Goal: Task Accomplishment & Management: Complete application form

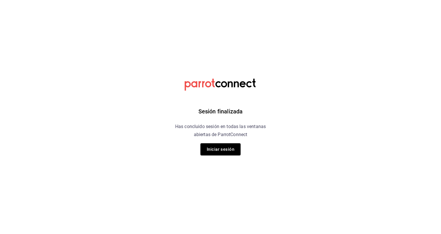
click at [218, 141] on div "Sesión finalizada Has concluido sesión en todas las ventanas abiertas de Parrot…" at bounding box center [220, 117] width 145 height 234
click at [225, 154] on button "Iniciar sesión" at bounding box center [220, 149] width 40 height 12
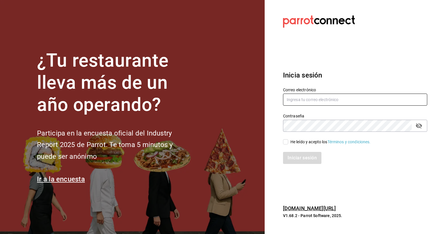
type input "gerenciavalladolid@xoulart.com"
click at [292, 135] on div "He leído y acepto los Términos y condiciones." at bounding box center [351, 138] width 151 height 13
click at [296, 144] on div "He leído y acepto los Términos y condiciones." at bounding box center [330, 142] width 80 height 6
click at [288, 144] on input "He leído y acepto los Términos y condiciones." at bounding box center [285, 141] width 5 height 5
checkbox input "true"
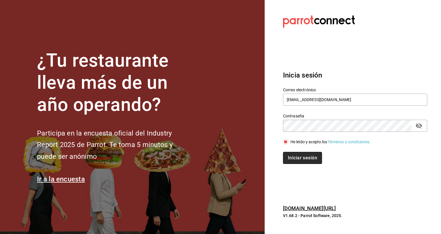
click at [296, 155] on button "Iniciar sesión" at bounding box center [302, 158] width 39 height 12
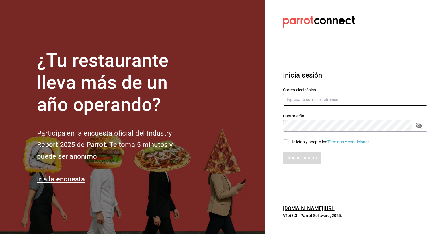
type input "[EMAIL_ADDRESS][DOMAIN_NAME]"
click at [305, 141] on div "He leído y acepto los Términos y condiciones." at bounding box center [330, 142] width 80 height 6
click at [288, 141] on input "He leído y acepto los Términos y condiciones." at bounding box center [285, 141] width 5 height 5
checkbox input "true"
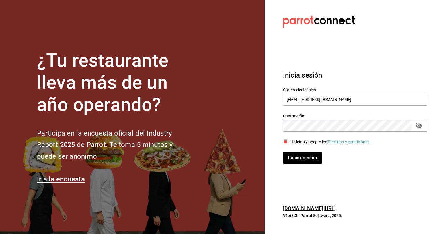
drag, startPoint x: 319, startPoint y: 159, endPoint x: 316, endPoint y: 155, distance: 5.3
click at [319, 159] on button "Iniciar sesión" at bounding box center [302, 158] width 39 height 12
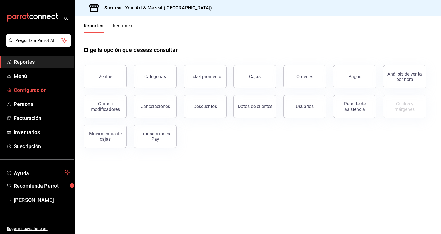
click at [48, 90] on span "Configuración" at bounding box center [42, 90] width 56 height 8
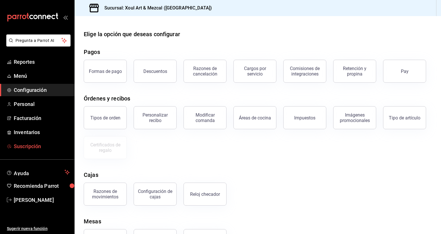
click at [53, 149] on span "Suscripción" at bounding box center [42, 146] width 56 height 8
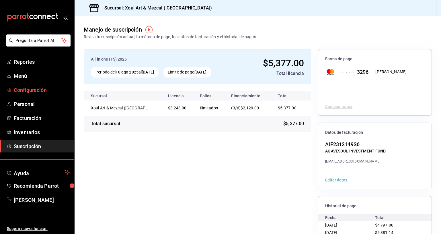
click at [47, 87] on span "Configuración" at bounding box center [42, 90] width 56 height 8
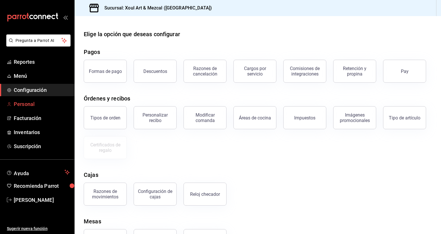
click at [38, 106] on span "Personal" at bounding box center [42, 104] width 56 height 8
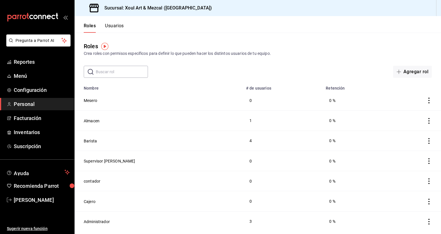
drag, startPoint x: 289, startPoint y: 70, endPoint x: 273, endPoint y: 77, distance: 17.9
click at [289, 70] on div "​ ​ Agregar rol" at bounding box center [258, 72] width 366 height 12
click at [117, 24] on button "Usuarios" at bounding box center [114, 28] width 19 height 10
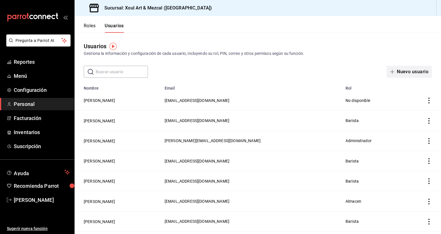
click at [408, 71] on button "Nuevo usuario" at bounding box center [408, 72] width 45 height 12
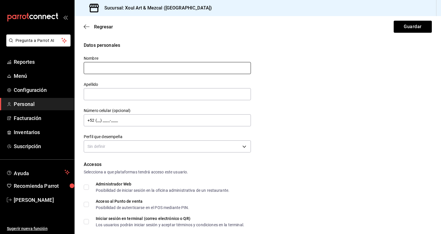
click at [171, 72] on input "text" at bounding box center [167, 68] width 167 height 12
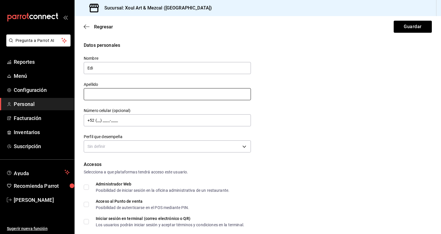
type input "Edi"
click at [195, 96] on input "text" at bounding box center [167, 94] width 167 height 12
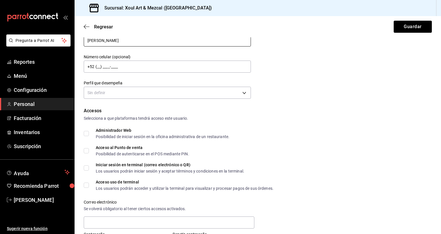
scroll to position [55, 0]
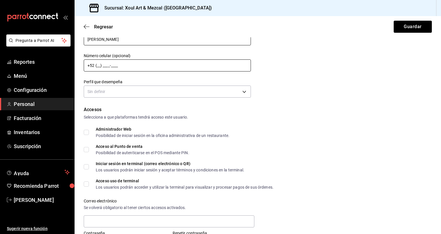
type input "Pech"
click at [142, 66] on input "+52 (__) ____-____" at bounding box center [167, 65] width 167 height 12
type input "+52 (98) 4128-2904"
click at [324, 152] on div "Acceso al Punto de venta Posibilidad de autenticarse en el POS mediante PIN." at bounding box center [258, 149] width 348 height 10
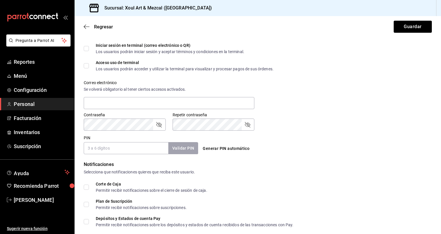
scroll to position [173, 0]
click at [130, 101] on input "text" at bounding box center [169, 103] width 171 height 12
type input "a"
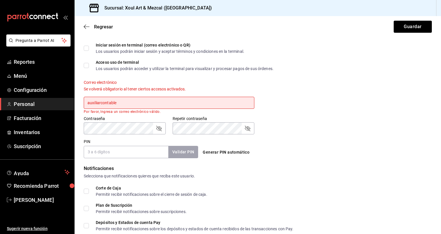
click at [179, 101] on input "auxiliarcontable" at bounding box center [169, 103] width 171 height 12
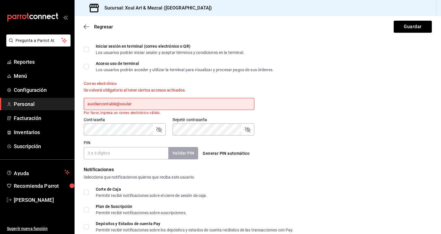
click at [179, 102] on input "auxiliarcontable@xoular" at bounding box center [169, 104] width 171 height 12
type input "[EMAIL_ADDRESS][DOMAIN_NAME]"
click at [299, 131] on div "Contraseña Contraseña Repetir contraseña Repetir contraseña" at bounding box center [254, 122] width 355 height 25
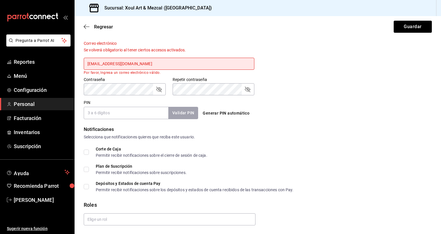
scroll to position [213, 0]
click at [108, 110] on input "PIN" at bounding box center [126, 112] width 85 height 12
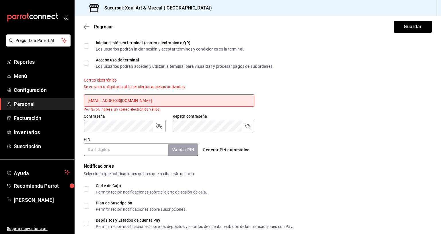
scroll to position [174, 0]
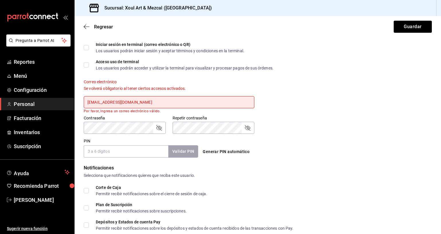
click at [287, 149] on div "Generar PIN automático" at bounding box center [257, 151] width 114 height 11
click at [347, 132] on div "Contraseña Contraseña Repetir contraseña Repetir contraseña" at bounding box center [254, 120] width 355 height 25
click at [126, 148] on input "PIN" at bounding box center [126, 151] width 85 height 12
drag, startPoint x: 327, startPoint y: 124, endPoint x: 315, endPoint y: 125, distance: 11.8
click at [327, 124] on div "Contraseña Contraseña Repetir contraseña Repetir contraseña" at bounding box center [254, 120] width 355 height 25
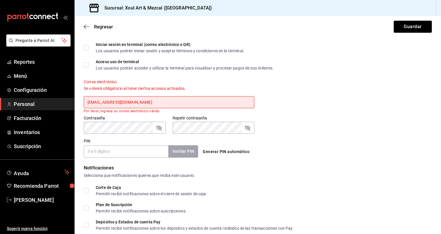
click at [297, 187] on div "Corte de Caja Permitir recibir notificaciones sobre el cierre de sesión de caja." at bounding box center [258, 190] width 348 height 10
click at [162, 129] on div "Contraseña" at bounding box center [125, 128] width 82 height 12
click at [158, 129] on icon "passwordField" at bounding box center [158, 127] width 7 height 7
click at [48, 127] on div "Pregunta a Parrot AI Reportes Menú Configuración Personal Facturación Inventari…" at bounding box center [220, 117] width 441 height 234
click at [330, 119] on div "Contraseña Contraseña Repetir contraseña Repetir contraseña" at bounding box center [254, 120] width 355 height 25
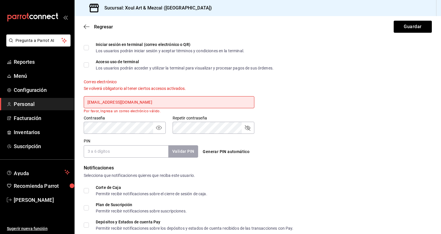
click at [252, 127] on div "Repetir contraseña" at bounding box center [214, 128] width 82 height 12
click at [248, 129] on icon "passwordField" at bounding box center [247, 127] width 7 height 7
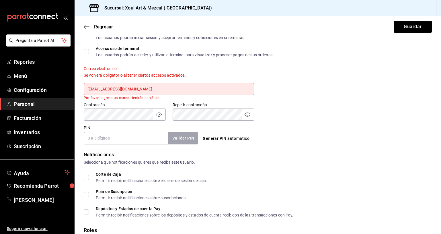
scroll to position [189, 0]
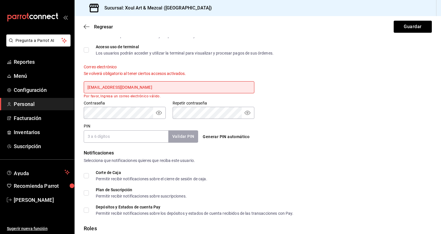
click at [141, 134] on input "PIN" at bounding box center [126, 136] width 85 height 12
click at [191, 89] on input "[EMAIL_ADDRESS][DOMAIN_NAME]" at bounding box center [169, 87] width 171 height 12
click at [169, 88] on input "[EMAIL_ADDRESS][DOMAIN_NAME]" at bounding box center [169, 87] width 171 height 12
click at [322, 110] on div "Contraseña Contraseña Repetir contraseña Repetir contraseña" at bounding box center [254, 105] width 355 height 25
click at [186, 90] on input "[EMAIL_ADDRESS][DOMAIN_NAME]" at bounding box center [169, 87] width 171 height 12
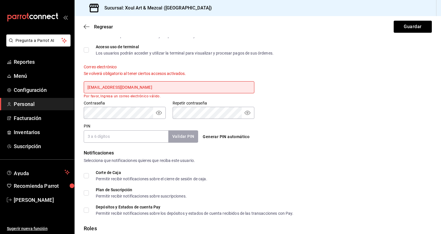
click at [133, 136] on input "PIN" at bounding box center [126, 136] width 85 height 12
click at [369, 129] on div "PIN Validar PIN ​ Generar PIN automático" at bounding box center [256, 131] width 350 height 21
click at [134, 137] on input "PIN" at bounding box center [126, 136] width 85 height 12
type input "n"
click at [133, 137] on input "PIN" at bounding box center [126, 136] width 85 height 12
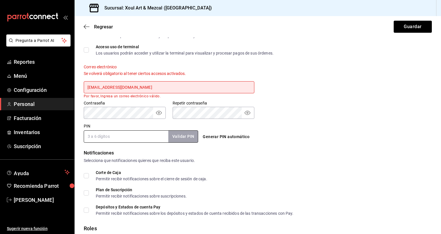
click at [308, 93] on div "Correo electrónico Se volverá obligatorio al tener ciertos accesos activados. a…" at bounding box center [254, 77] width 355 height 41
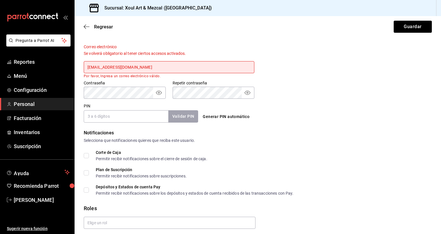
scroll to position [228, 0]
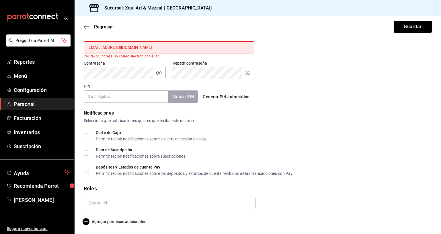
click at [146, 99] on input "PIN" at bounding box center [126, 96] width 85 height 12
type input "7571"
click at [195, 97] on button "Validar PIN" at bounding box center [183, 96] width 30 height 12
click at [120, 220] on span "Agregar permisos adicionales" at bounding box center [115, 221] width 62 height 7
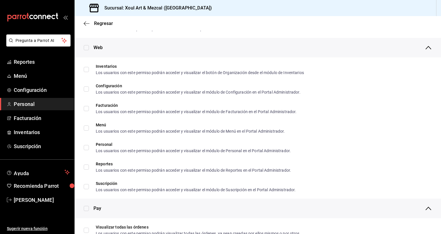
scroll to position [251, 0]
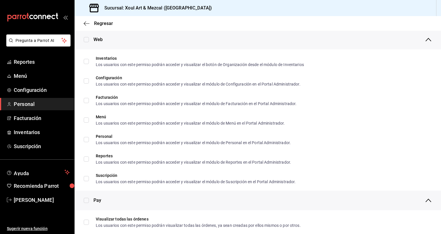
click at [90, 38] on div "Web" at bounding box center [258, 39] width 366 height 19
click at [87, 40] on input "checkbox" at bounding box center [86, 39] width 5 height 5
checkbox input "true"
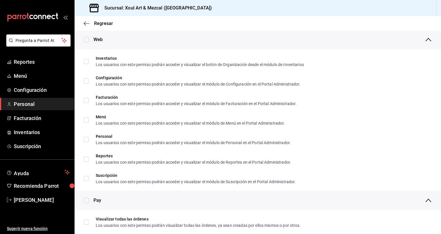
checkbox input "true"
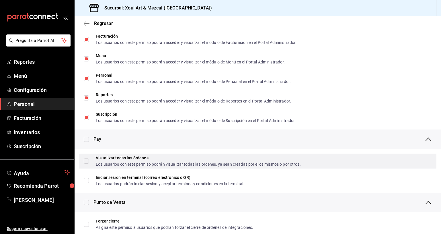
scroll to position [322, 0]
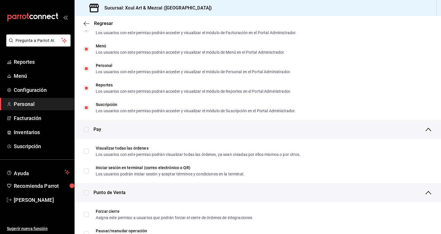
click at [89, 126] on div "Pay" at bounding box center [258, 129] width 366 height 19
click at [89, 128] on input "checkbox" at bounding box center [86, 129] width 5 height 5
checkbox input "true"
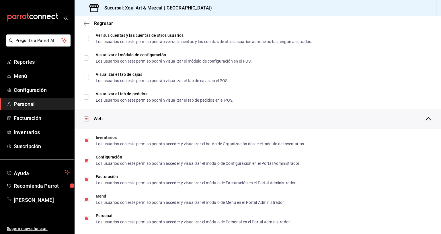
scroll to position [0, 0]
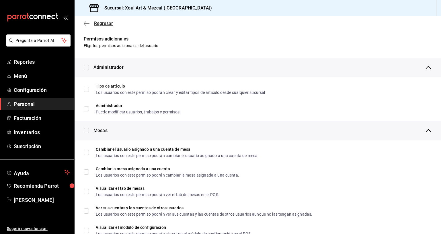
click at [86, 24] on icon "button" at bounding box center [87, 23] width 6 height 5
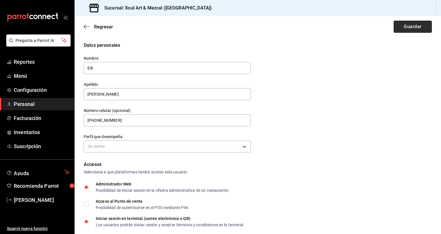
click at [411, 28] on button "Guardar" at bounding box center [413, 27] width 38 height 12
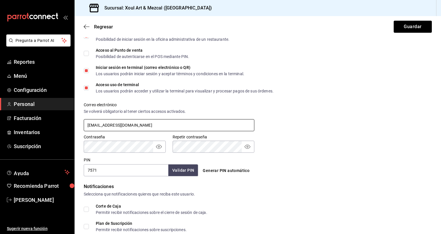
type input "[EMAIL_ADDRESS][DOMAIN_NAME]"
click at [286, 122] on div "Correo electrónico Se volverá obligatorio al tener ciertos accesos activados. a…" at bounding box center [254, 113] width 355 height 37
click at [407, 24] on button "Guardar" at bounding box center [413, 27] width 38 height 12
click at [405, 30] on button "Guardar" at bounding box center [413, 27] width 38 height 12
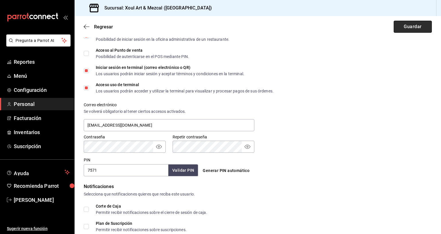
click at [412, 26] on button "Guardar" at bounding box center [413, 27] width 38 height 12
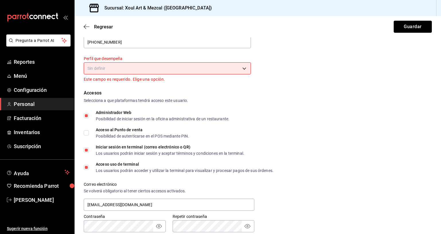
scroll to position [0, 0]
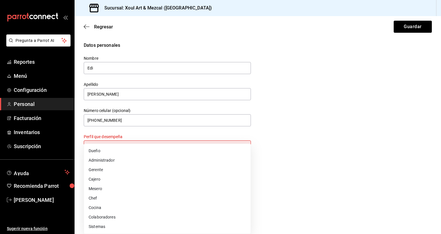
click at [157, 146] on body "Pregunta a Parrot AI Reportes Menú Configuración Personal Facturación Inventari…" at bounding box center [220, 117] width 441 height 234
click at [175, 162] on li "Administrador" at bounding box center [167, 159] width 167 height 9
type input "ADMIN"
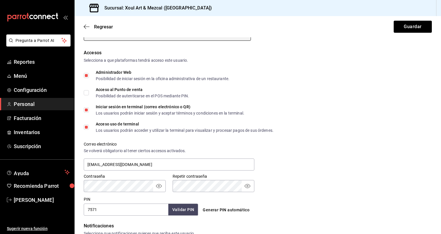
scroll to position [114, 0]
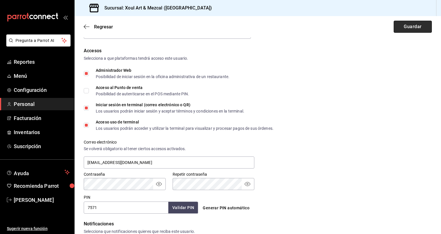
click at [405, 24] on button "Guardar" at bounding box center [413, 27] width 38 height 12
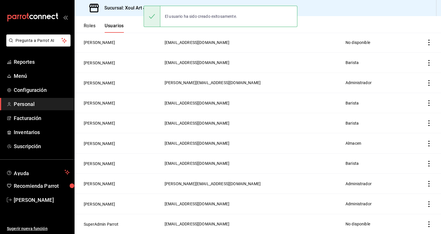
scroll to position [56, 0]
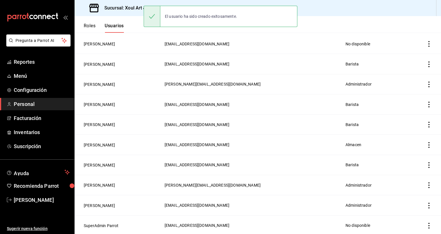
click at [339, 17] on header "Roles Usuarios" at bounding box center [258, 24] width 366 height 17
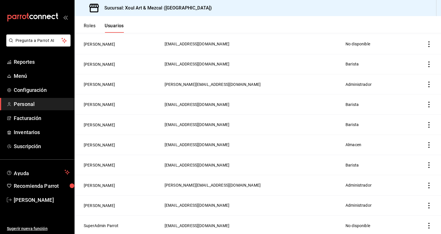
scroll to position [0, 0]
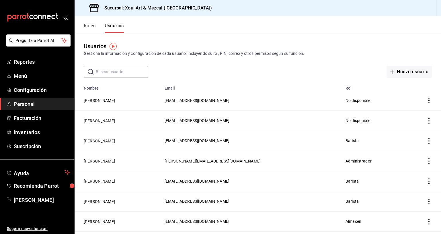
click at [85, 23] on button "Roles" at bounding box center [90, 28] width 12 height 10
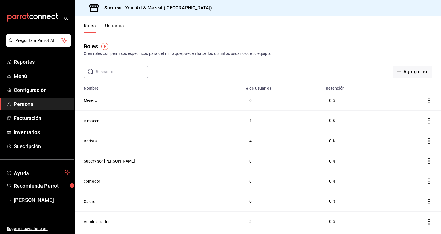
click at [289, 61] on div "Roles Crea roles con permisos específicos para definir lo que pueden hacer los …" at bounding box center [258, 55] width 366 height 45
click at [362, 44] on div "Roles Crea roles con permisos específicos para definir lo que pueden hacer los …" at bounding box center [258, 49] width 366 height 15
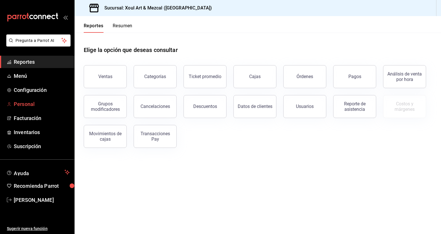
click at [46, 104] on span "Personal" at bounding box center [42, 104] width 56 height 8
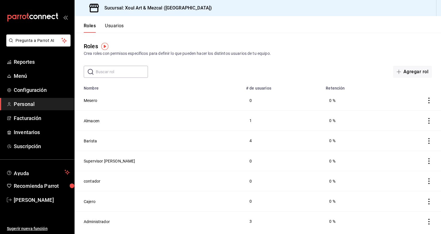
click at [429, 120] on icon "actions" at bounding box center [428, 121] width 1 height 6
click at [296, 120] on div at bounding box center [220, 117] width 441 height 234
click at [118, 25] on button "Usuarios" at bounding box center [114, 28] width 19 height 10
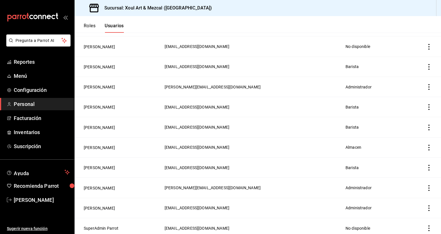
scroll to position [77, 0]
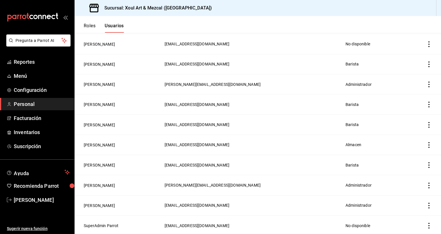
click at [428, 145] on icon "actions" at bounding box center [429, 145] width 6 height 6
click at [343, 141] on div at bounding box center [220, 117] width 441 height 234
click at [108, 145] on button "[PERSON_NAME]" at bounding box center [99, 145] width 31 height 6
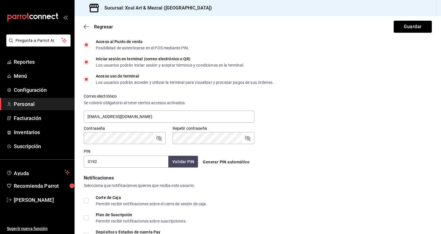
scroll to position [175, 0]
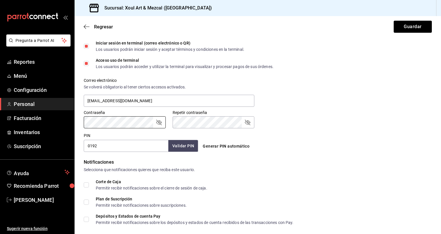
click at [319, 142] on div "PIN 0192 Validar PIN ​ Generar PIN automático" at bounding box center [256, 140] width 350 height 21
click at [160, 124] on icon "passwordField" at bounding box center [158, 122] width 5 height 5
click at [64, 121] on div "Pregunta a Parrot AI Reportes Menú Configuración Personal Facturación Inventari…" at bounding box center [220, 117] width 441 height 234
drag, startPoint x: 249, startPoint y: 124, endPoint x: 315, endPoint y: 122, distance: 66.0
click at [249, 124] on icon "passwordField" at bounding box center [247, 122] width 7 height 7
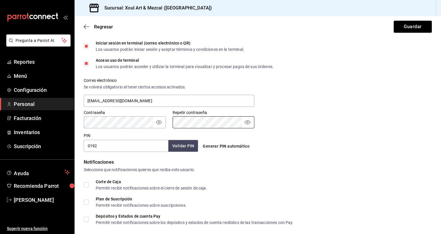
click at [335, 123] on div "Contraseña Contraseña Repetir contraseña Repetir contraseña" at bounding box center [254, 115] width 355 height 25
click at [415, 30] on button "Guardar" at bounding box center [413, 27] width 38 height 12
